Goal: Find specific page/section: Find specific page/section

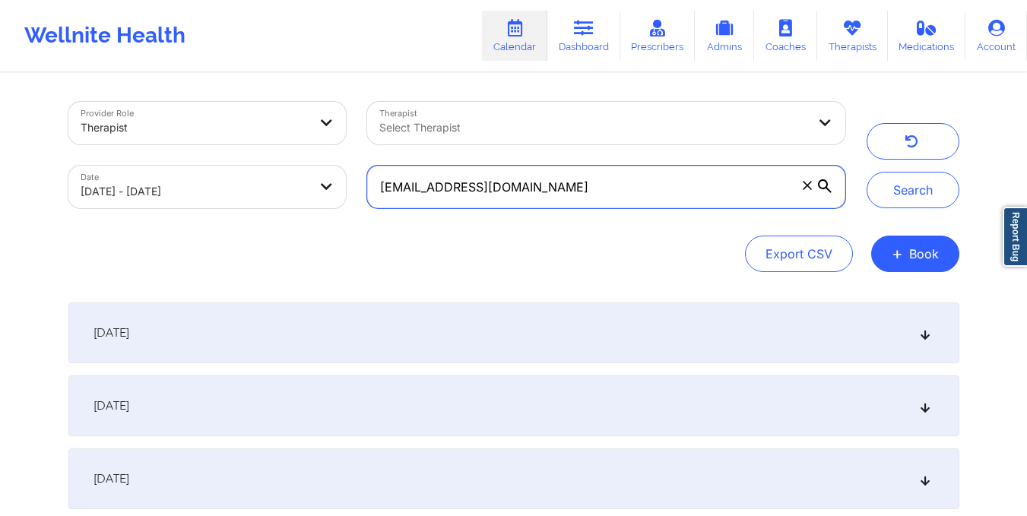
click at [531, 182] on input "[EMAIL_ADDRESS][DOMAIN_NAME]" at bounding box center [605, 187] width 477 height 43
paste input "jephtheleej"
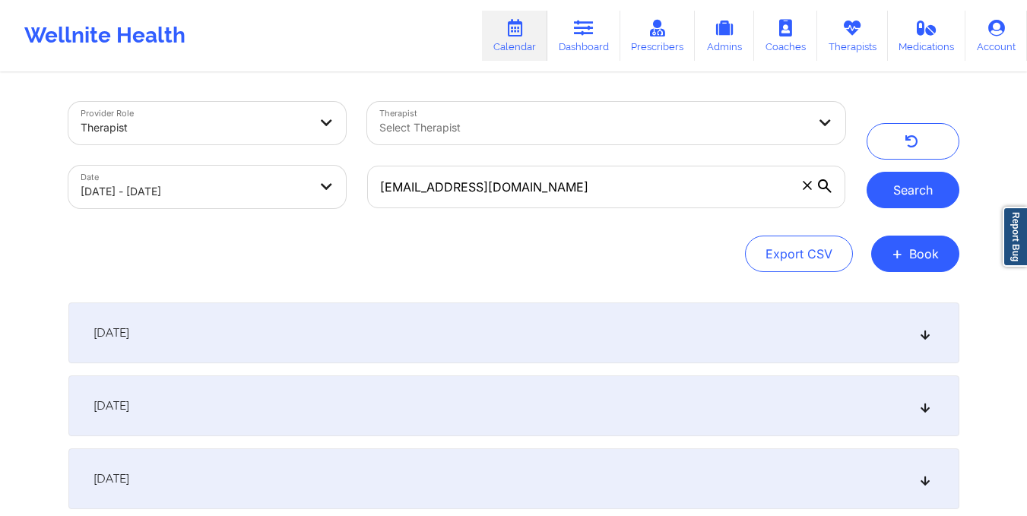
click at [918, 190] on button "Search" at bounding box center [912, 190] width 93 height 36
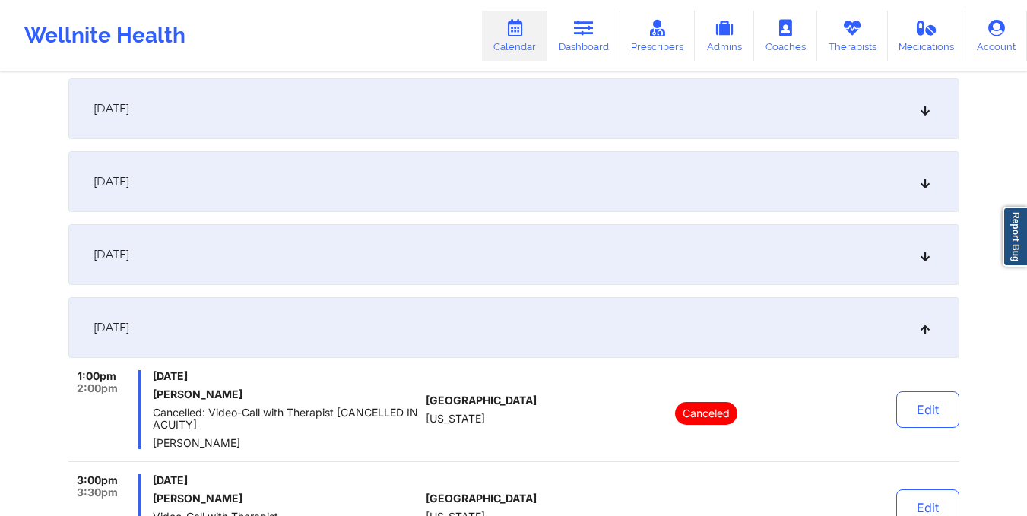
scroll to position [225, 0]
click at [349, 239] on div "[DATE]" at bounding box center [513, 253] width 891 height 61
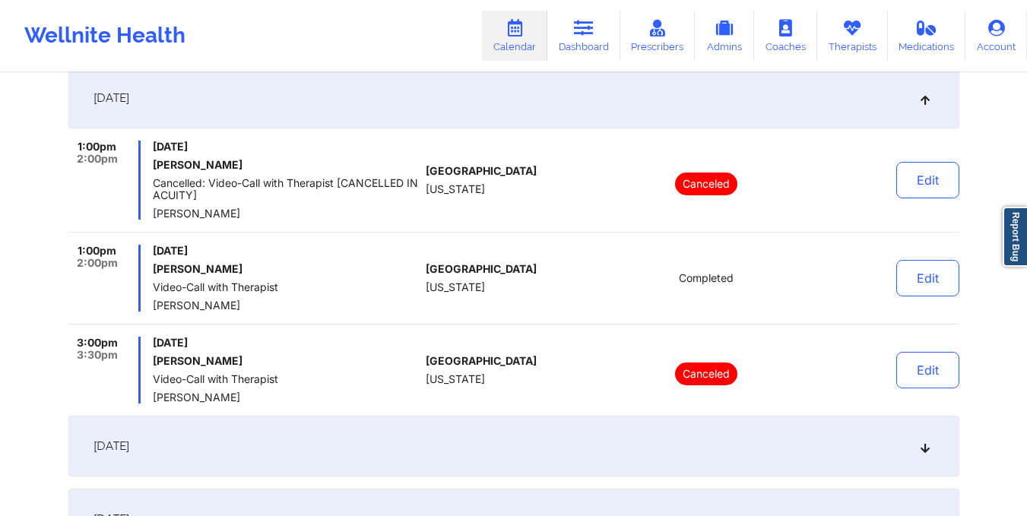
scroll to position [0, 0]
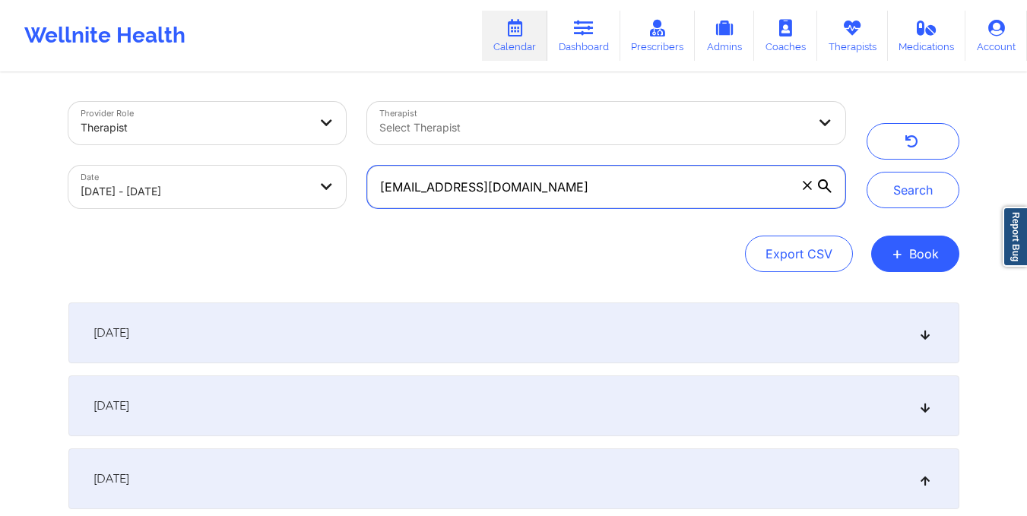
click at [547, 195] on input "[EMAIL_ADDRESS][DOMAIN_NAME]" at bounding box center [605, 187] width 477 height 43
paste input "hollihair72"
type input "[EMAIL_ADDRESS][DOMAIN_NAME]"
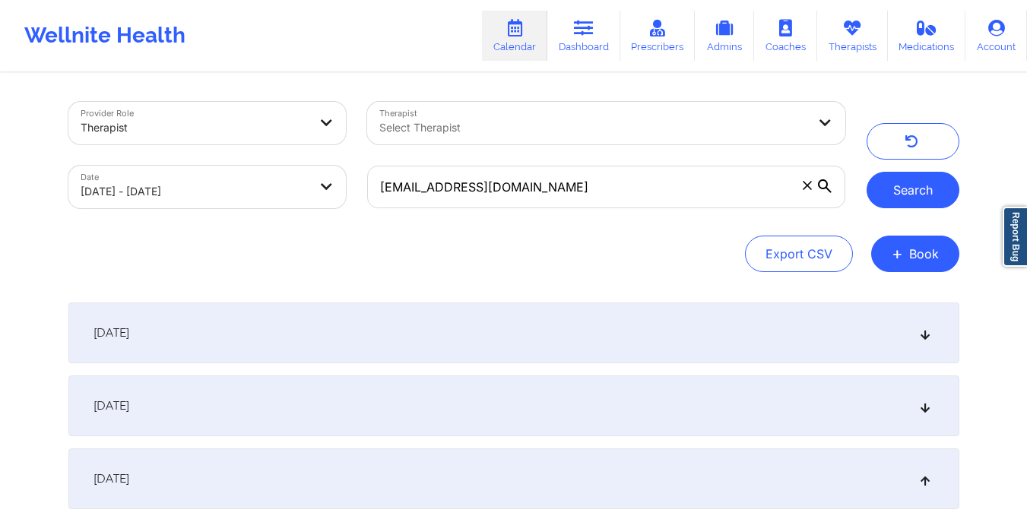
click at [903, 194] on button "Search" at bounding box center [912, 190] width 93 height 36
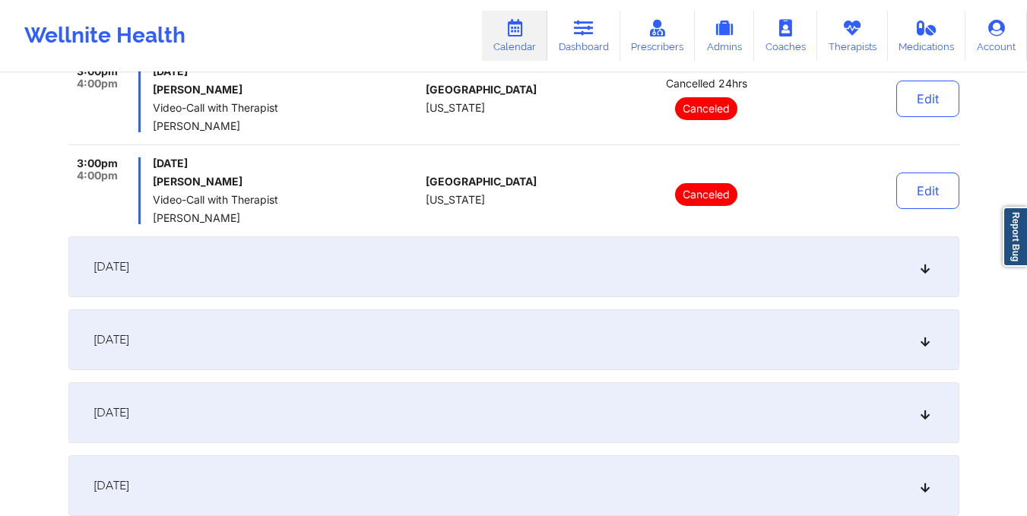
scroll to position [824, 0]
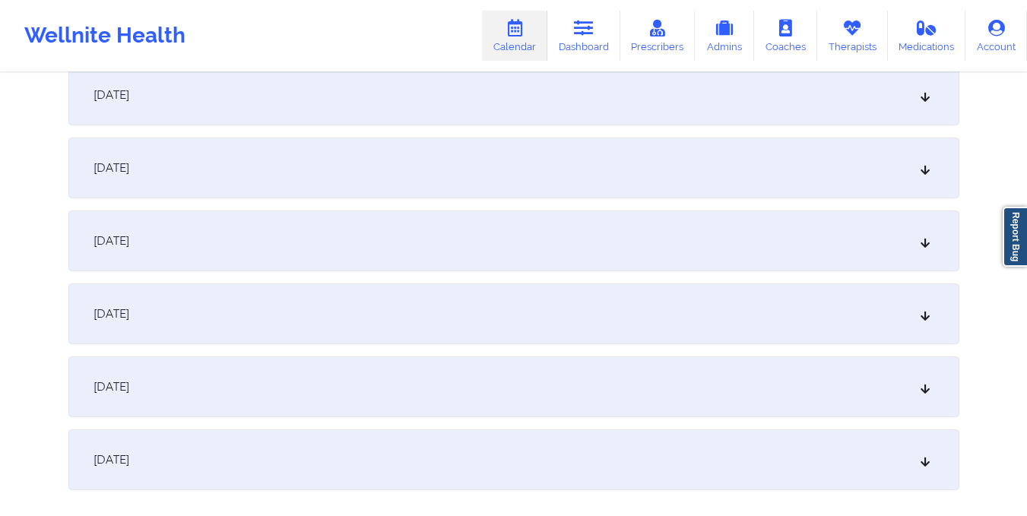
click at [553, 169] on div "[DATE]" at bounding box center [513, 168] width 891 height 61
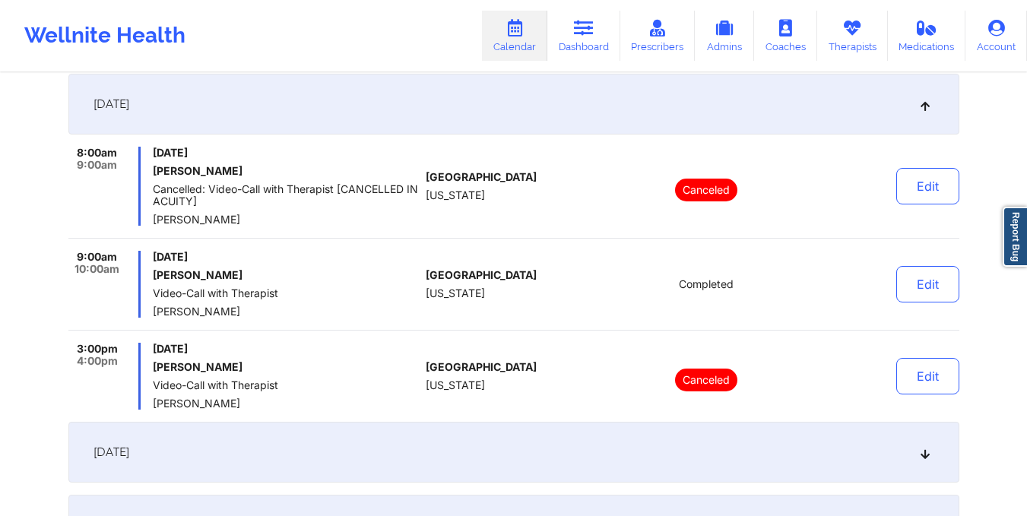
scroll to position [520, 0]
